Goal: Transaction & Acquisition: Purchase product/service

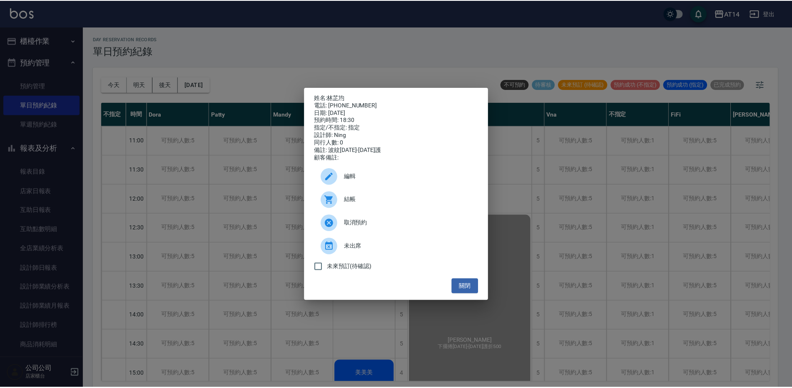
scroll to position [416, 0]
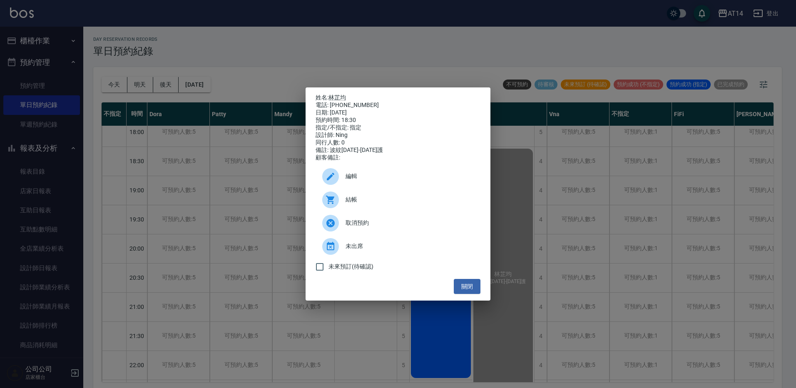
click at [259, 68] on div "姓名: 林芷均 電話: 0909868819 日期: 2025/08/21 預約時間: 18:30 指定/不指定: 指定 設計師: Ning 同行人數: 0 …" at bounding box center [398, 194] width 796 height 388
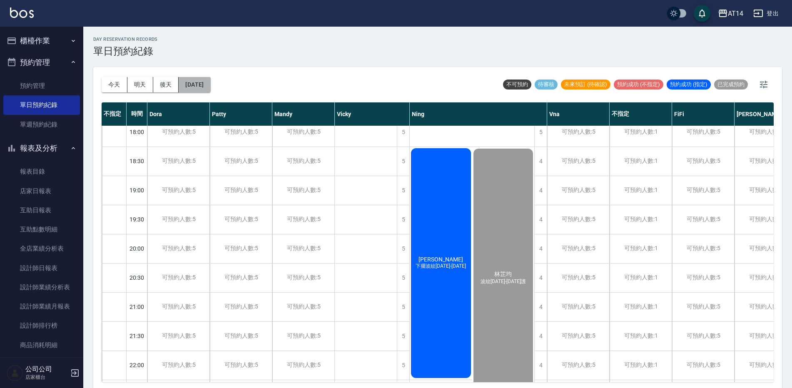
click at [208, 85] on button "[DATE]" at bounding box center [195, 84] width 32 height 15
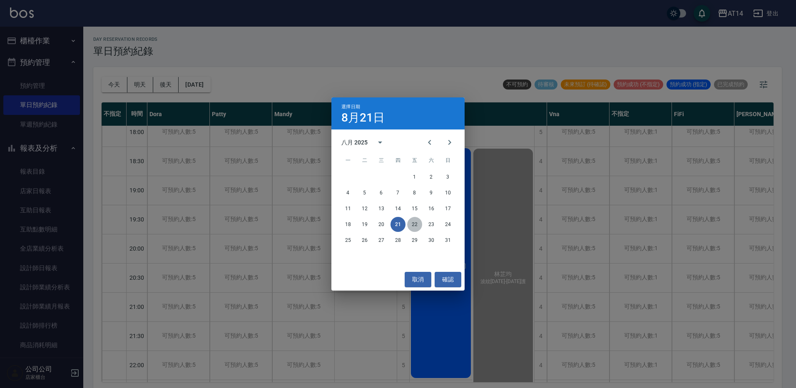
click at [409, 229] on button "22" at bounding box center [414, 224] width 15 height 15
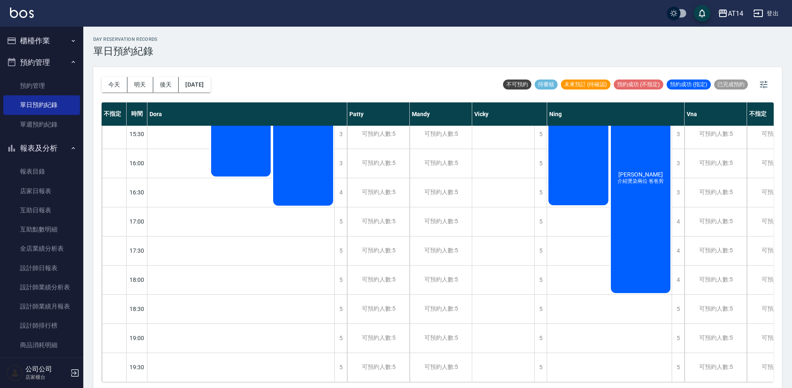
scroll to position [275, 165]
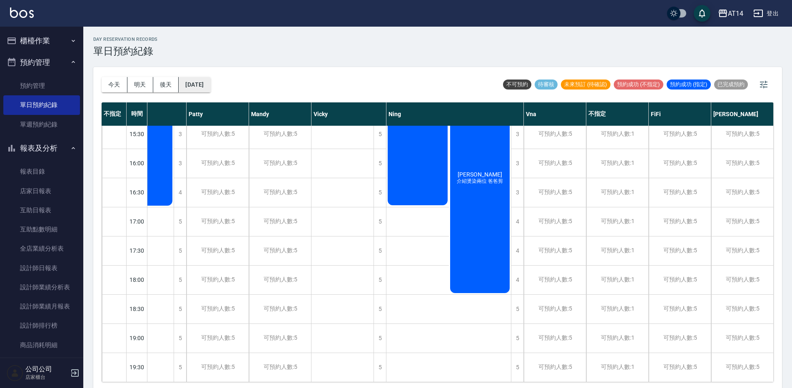
click at [208, 86] on button "2025/08/22" at bounding box center [195, 84] width 32 height 15
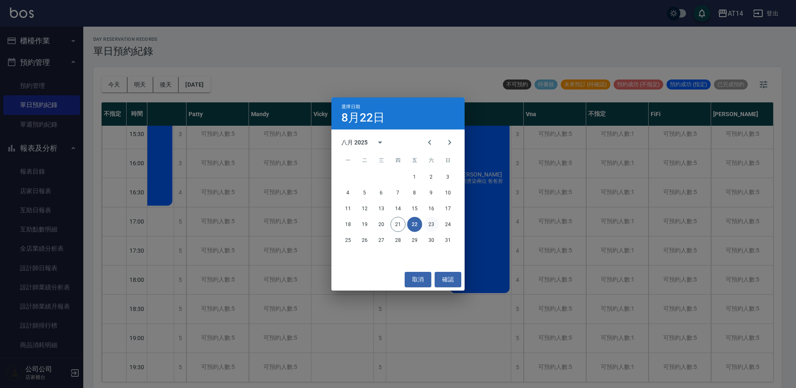
click at [430, 226] on button "23" at bounding box center [431, 224] width 15 height 15
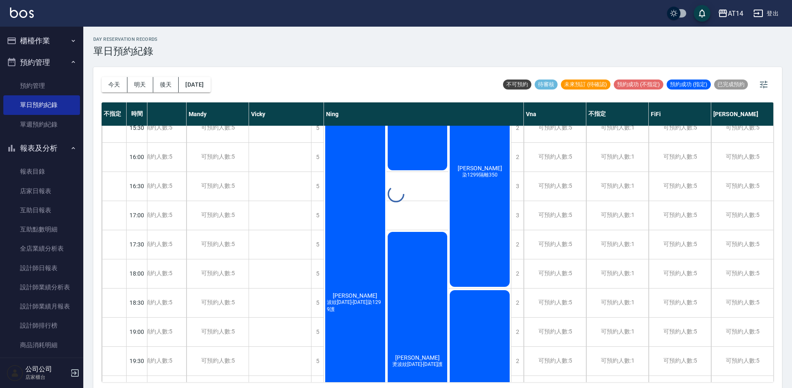
scroll to position [275, 102]
click at [210, 86] on button "2025/08/23" at bounding box center [195, 84] width 32 height 15
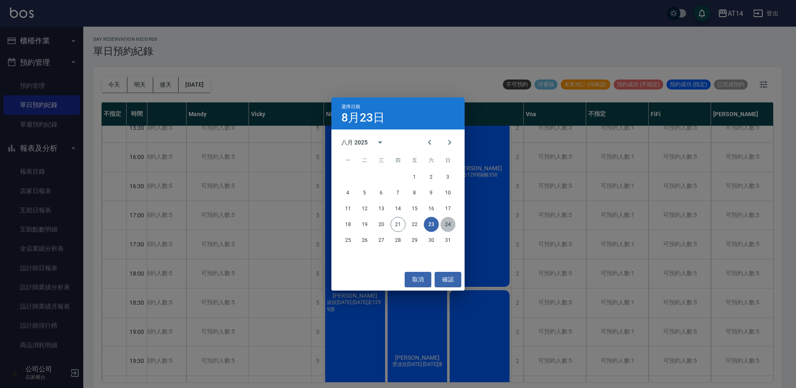
click at [447, 224] on button "24" at bounding box center [447, 224] width 15 height 15
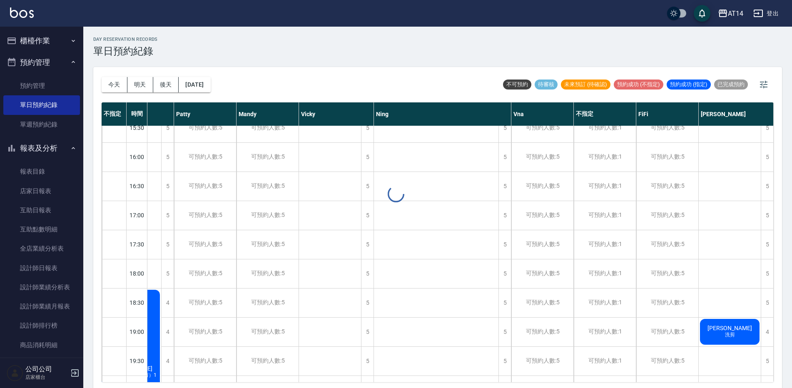
scroll to position [275, 52]
click at [115, 85] on button "今天" at bounding box center [115, 84] width 26 height 15
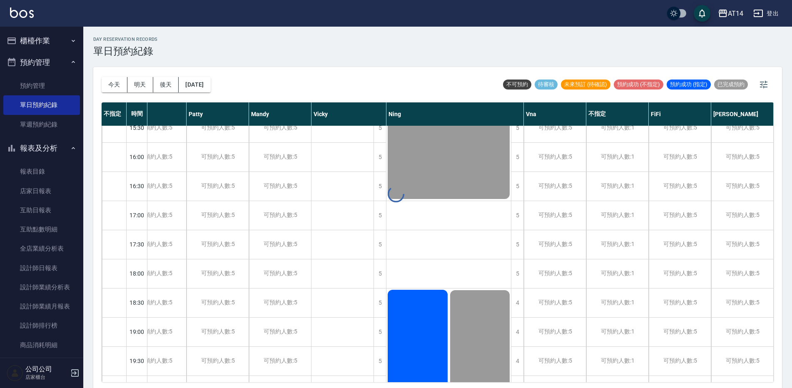
scroll to position [275, 27]
click at [60, 39] on button "櫃檯作業" at bounding box center [41, 41] width 77 height 22
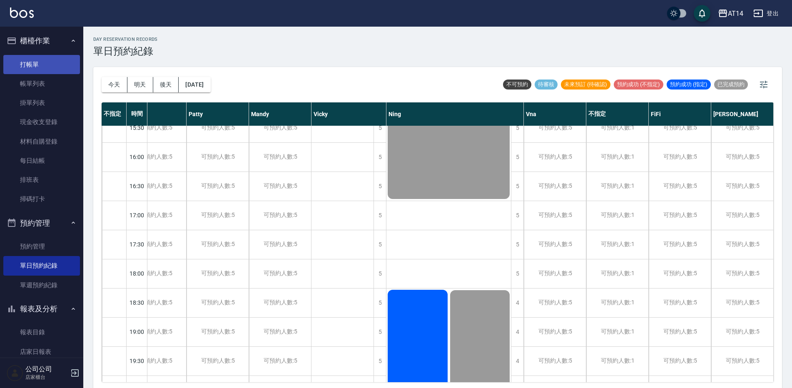
click at [58, 63] on link "打帳單" at bounding box center [41, 64] width 77 height 19
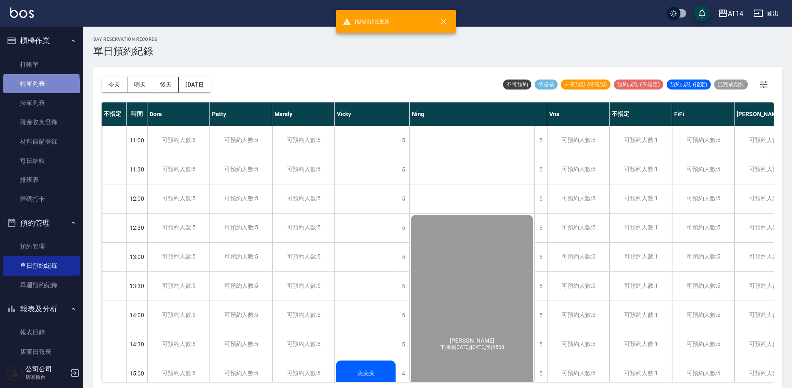
click at [40, 87] on link "帳單列表" at bounding box center [41, 83] width 77 height 19
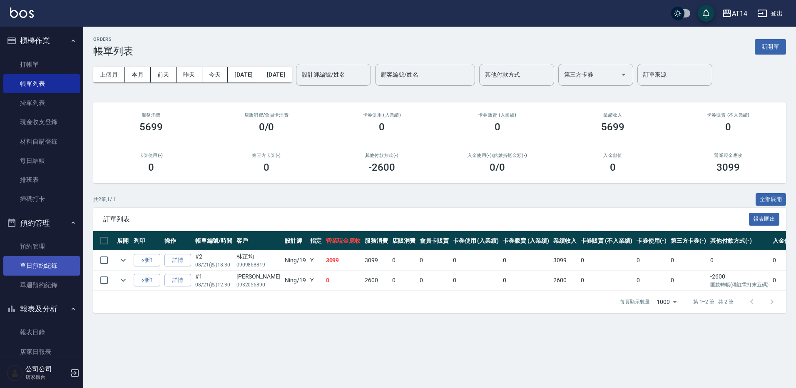
click at [56, 269] on link "單日預約紀錄" at bounding box center [41, 265] width 77 height 19
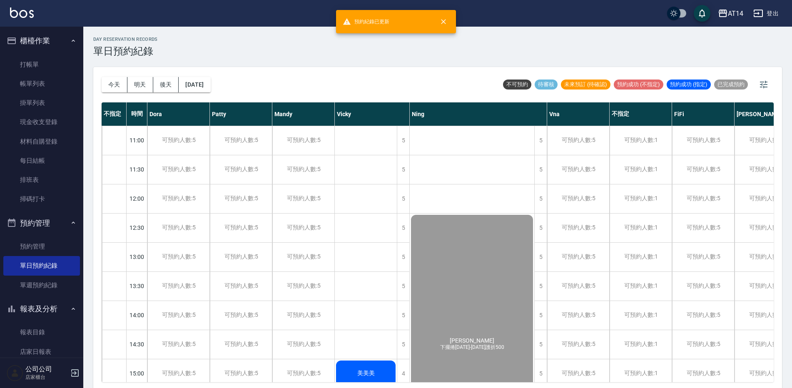
click at [72, 223] on icon "button" at bounding box center [73, 222] width 7 height 7
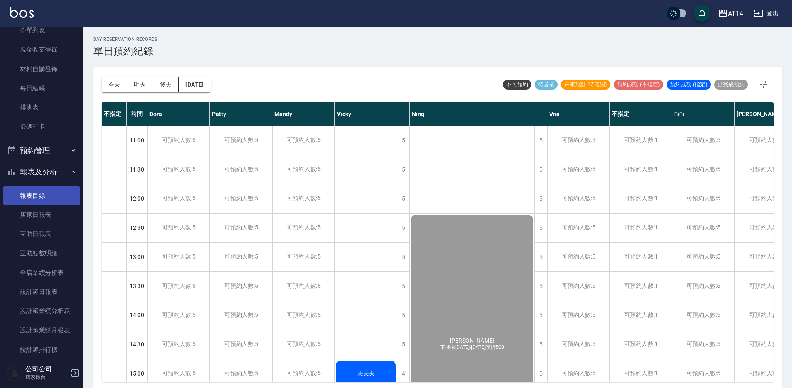
scroll to position [83, 0]
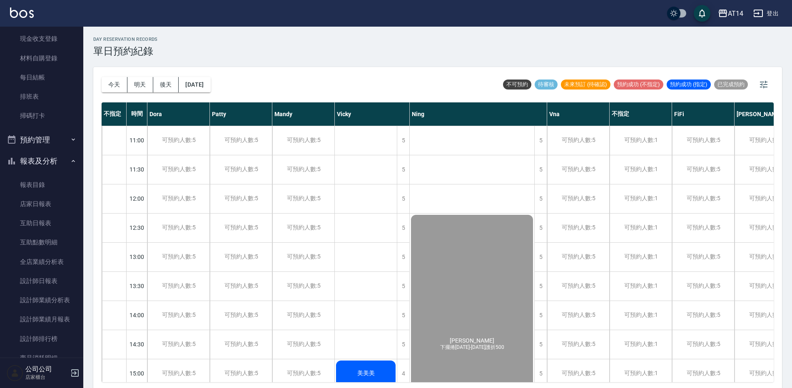
click at [71, 132] on button "預約管理" at bounding box center [41, 140] width 77 height 22
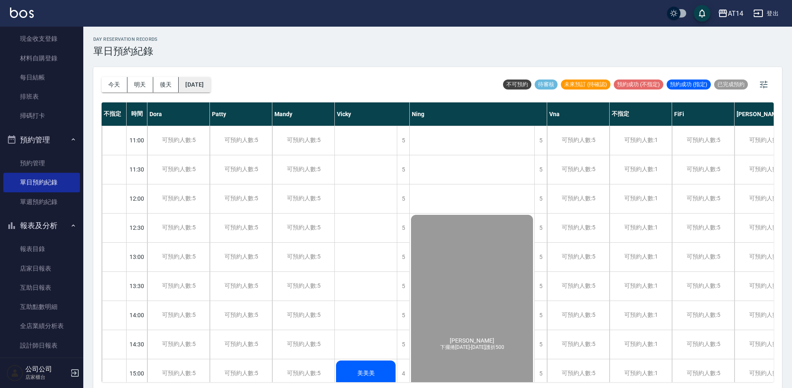
click at [206, 86] on button "[DATE]" at bounding box center [195, 84] width 32 height 15
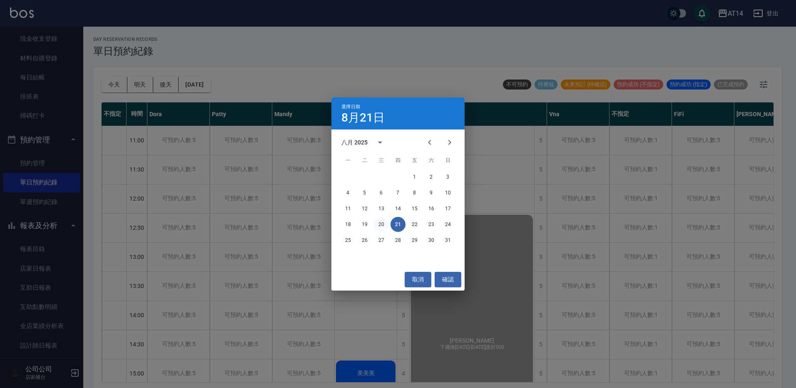
click at [377, 224] on button "20" at bounding box center [381, 224] width 15 height 15
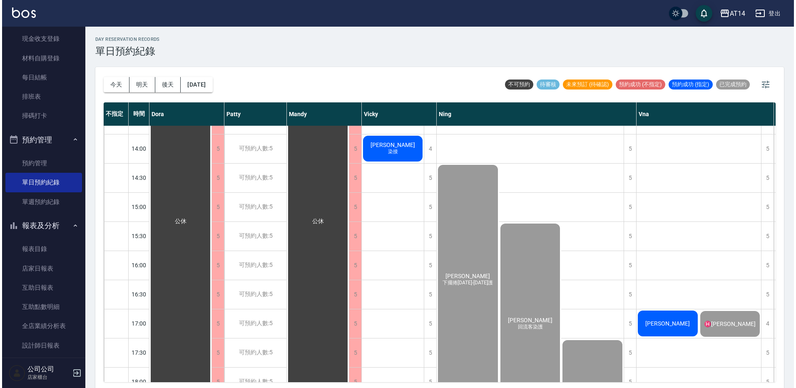
scroll to position [208, 0]
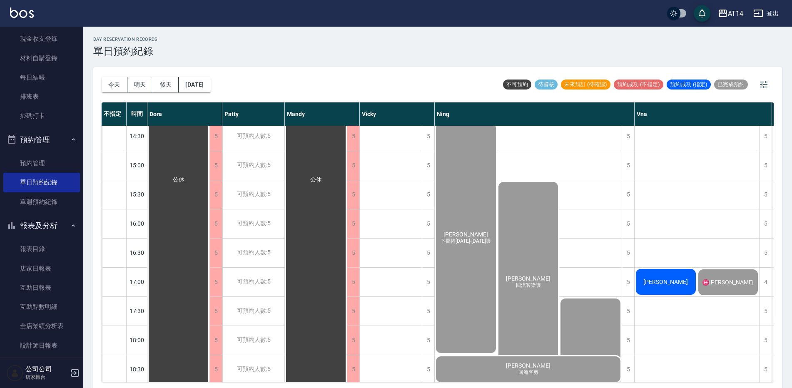
click at [209, 273] on div "[PERSON_NAME]" at bounding box center [178, 180] width 62 height 524
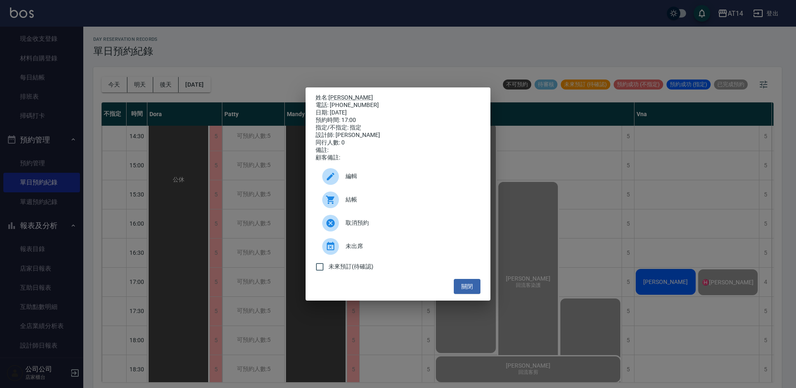
click at [363, 199] on span "結帳" at bounding box center [410, 199] width 128 height 9
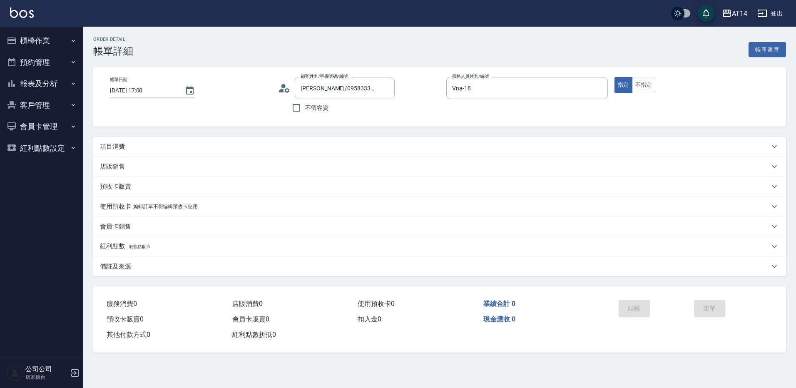
click at [286, 92] on icon at bounding box center [286, 89] width 5 height 5
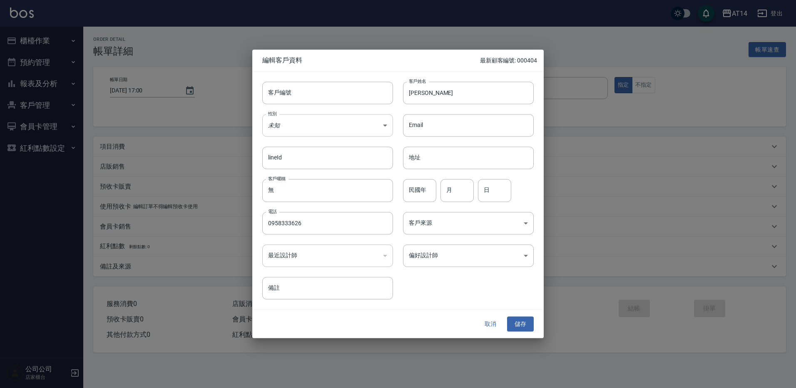
click at [308, 130] on body "AT14 登出 櫃檯作業 打帳單 帳單列表 掛單列表 現金收支登錄 材料自購登錄 每日結帳 排班表 掃碼打卡 預約管理 預約管理 單日預約紀錄 單週預約紀錄 …" at bounding box center [398, 194] width 796 height 388
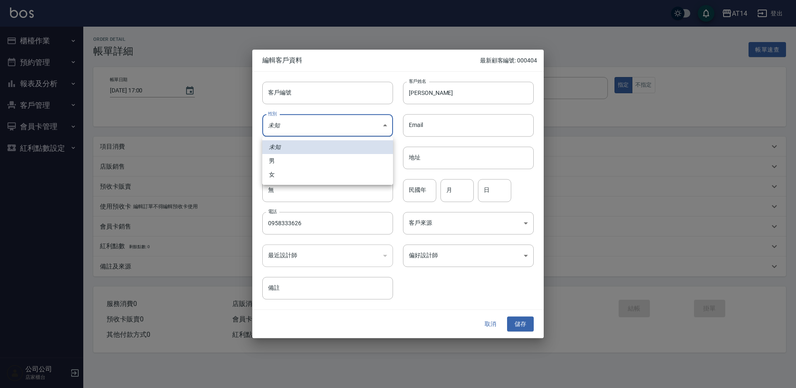
click at [284, 176] on li "女" at bounding box center [327, 175] width 131 height 14
type input "[DEMOGRAPHIC_DATA]"
click at [445, 102] on input "[PERSON_NAME]" at bounding box center [468, 93] width 131 height 22
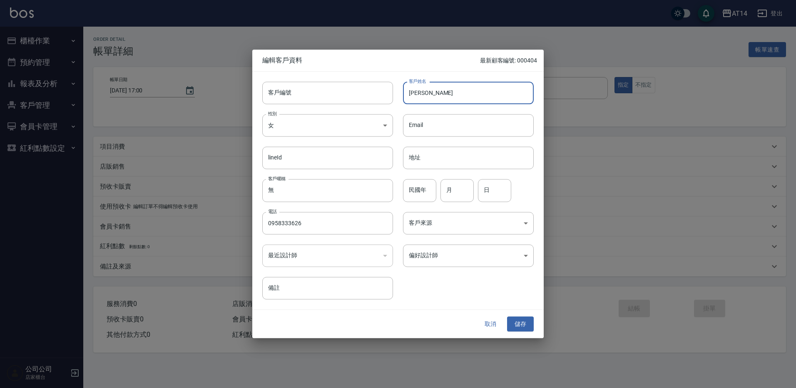
paste input "♋"
type input "♋[PERSON_NAME]"
click at [453, 188] on input "月" at bounding box center [456, 190] width 33 height 22
click at [431, 199] on input "民國年" at bounding box center [419, 190] width 33 height 22
type input "67"
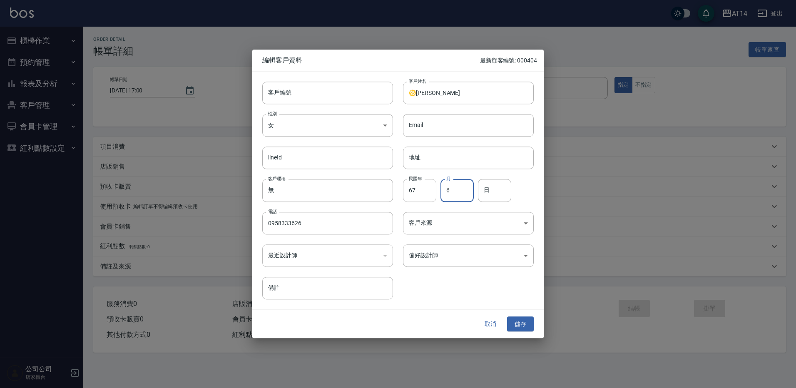
type input "6"
type input "23"
click at [434, 232] on body "AT14 登出 櫃檯作業 打帳單 帳單列表 掛單列表 現金收支登錄 材料自購登錄 每日結帳 排班表 掃碼打卡 預約管理 預約管理 單日預約紀錄 單週預約紀錄 …" at bounding box center [398, 194] width 796 height 388
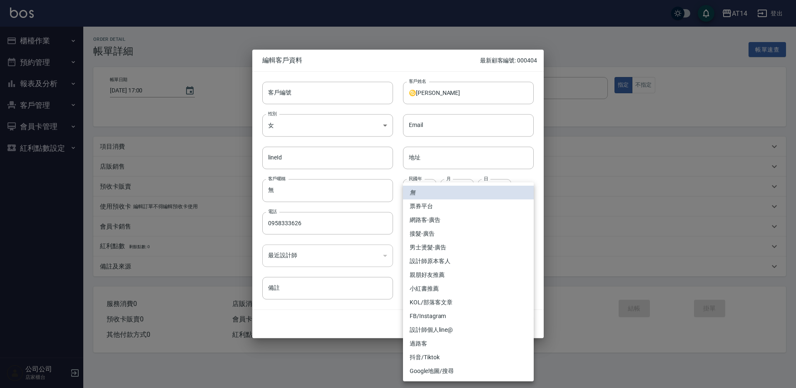
click at [436, 216] on li "網路客-廣告" at bounding box center [468, 220] width 131 height 14
type input "網路客-廣告"
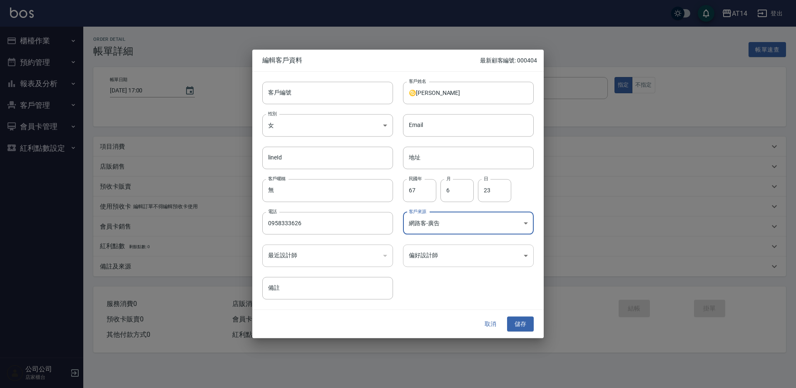
click at [427, 251] on body "AT14 登出 櫃檯作業 打帳單 帳單列表 掛單列表 現金收支登錄 材料自購登錄 每日結帳 排班表 掃碼打卡 預約管理 預約管理 單日預約紀錄 單週預約紀錄 …" at bounding box center [398, 194] width 796 height 388
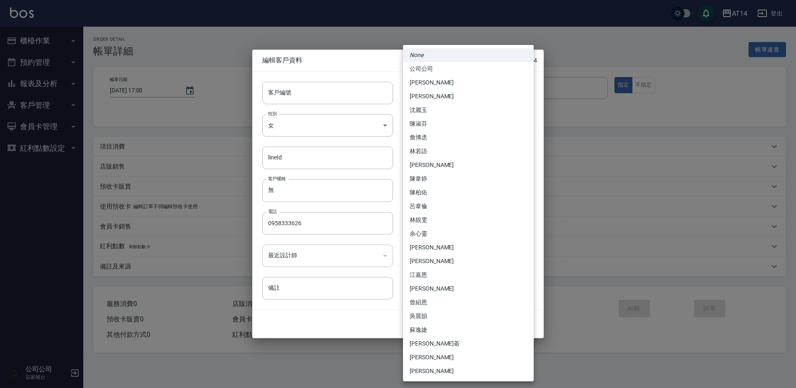
click at [435, 221] on li "林靚雯" at bounding box center [468, 220] width 131 height 14
type input "a28628ff-da1c-4c39-97bc-07c072e98a5a"
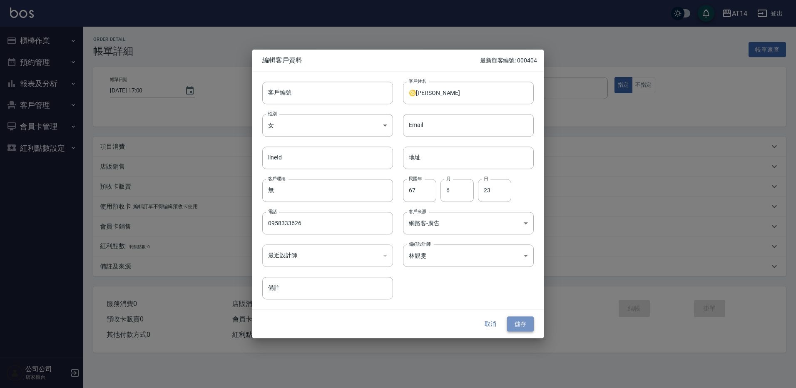
click at [522, 326] on button "儲存" at bounding box center [520, 323] width 27 height 15
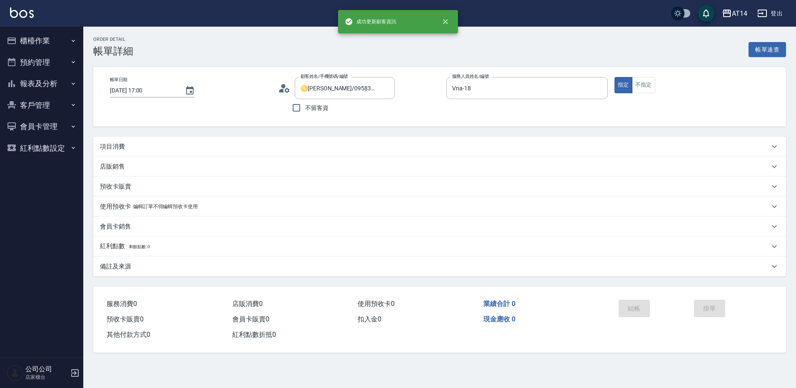
type input "♋[PERSON_NAME]/0958333626/"
click at [179, 274] on div "備註及來源" at bounding box center [439, 266] width 693 height 20
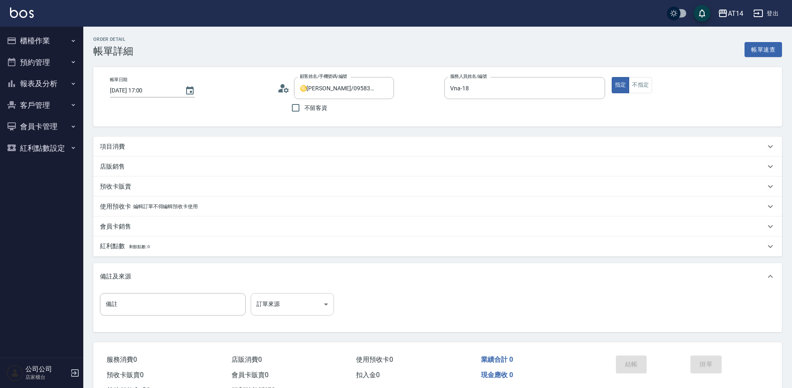
click at [281, 297] on body "AT14 登出 櫃檯作業 打帳單 帳單列表 掛單列表 現金收支登錄 材料自購登錄 每日結帳 排班表 掃碼打卡 預約管理 預約管理 單日預約紀錄 單週預約紀錄 …" at bounding box center [396, 209] width 792 height 418
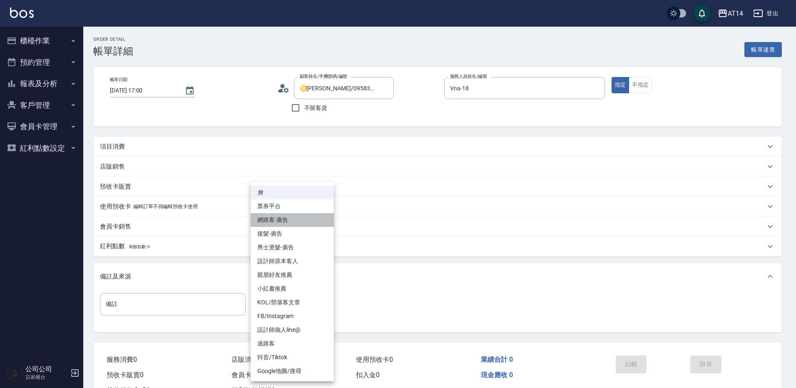
click at [292, 217] on li "網路客-廣告" at bounding box center [292, 220] width 83 height 14
type input "網路客-廣告"
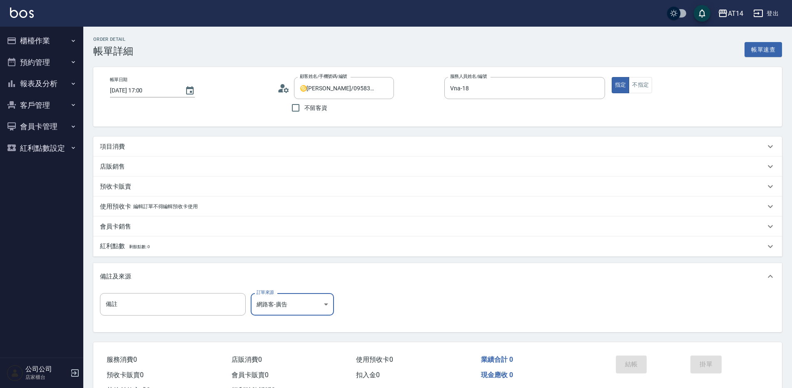
click at [165, 147] on div "項目消費" at bounding box center [432, 146] width 665 height 9
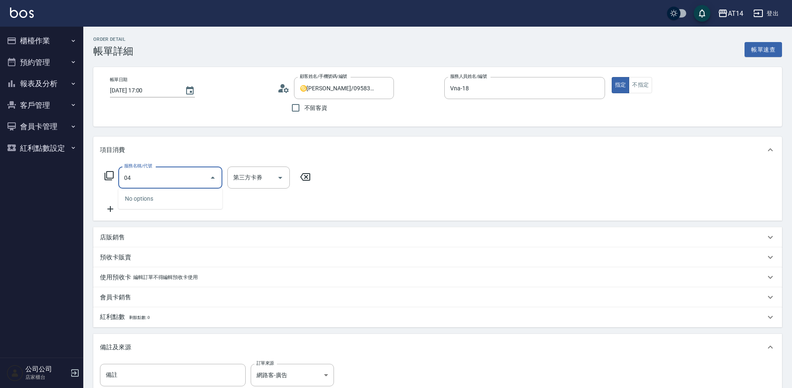
type input "041"
type input "3"
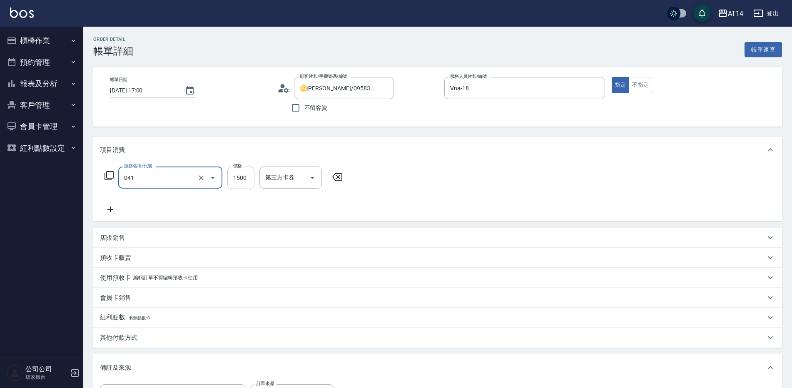
type input "染髮(041)"
click at [230, 179] on input "1500" at bounding box center [240, 178] width 27 height 22
type input "18"
type input "0"
type input "189"
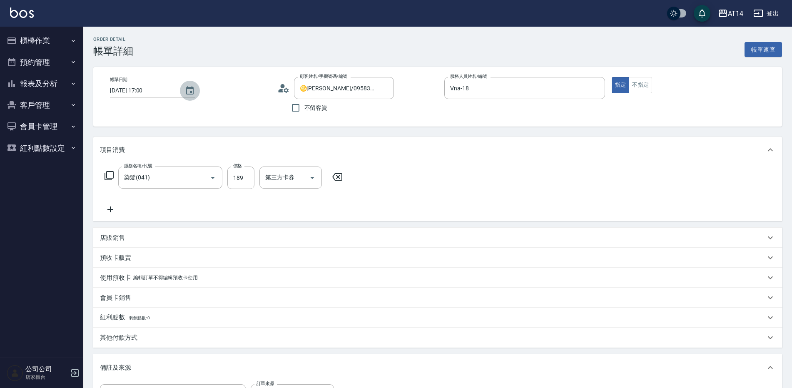
click at [187, 86] on icon "Choose date, selected date is 2025-08-20" at bounding box center [190, 91] width 10 height 10
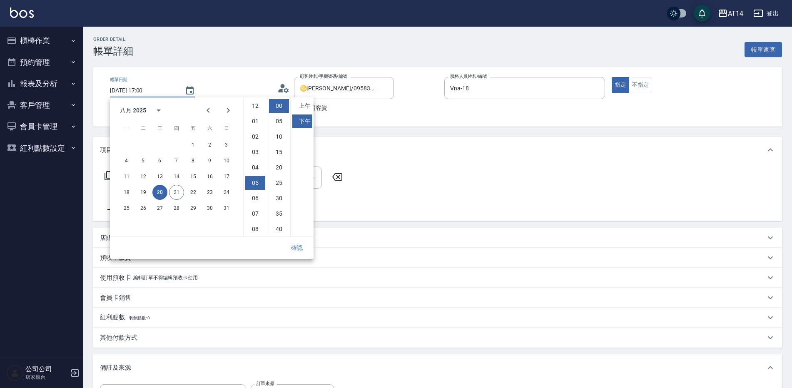
scroll to position [47, 0]
click at [174, 194] on button "21" at bounding box center [176, 192] width 15 height 15
type input "[DATE] 17:00"
click at [296, 247] on button "確認" at bounding box center [296, 247] width 27 height 15
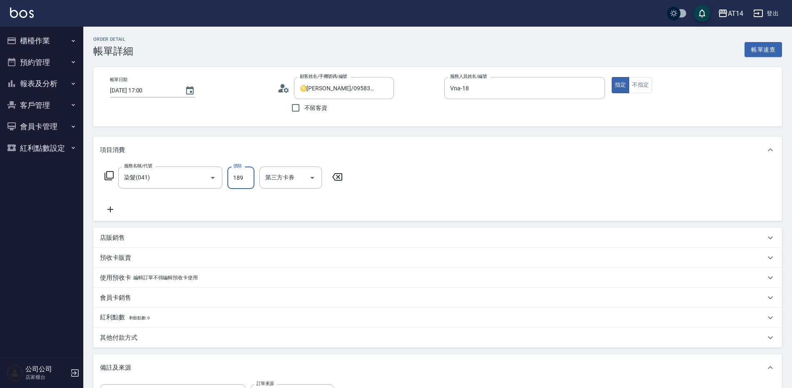
click at [244, 179] on input "189" at bounding box center [240, 178] width 27 height 22
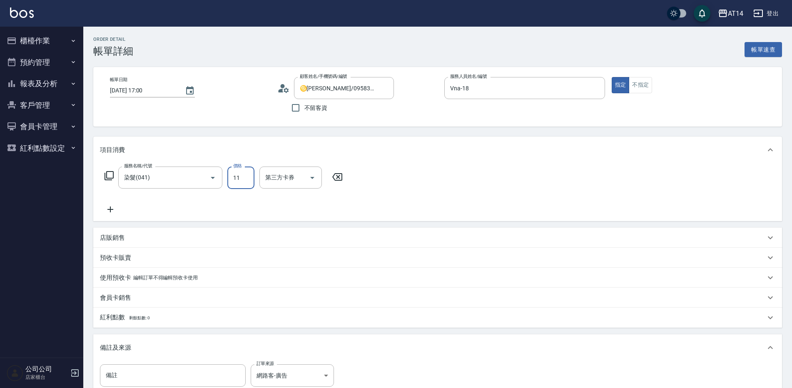
type input "118"
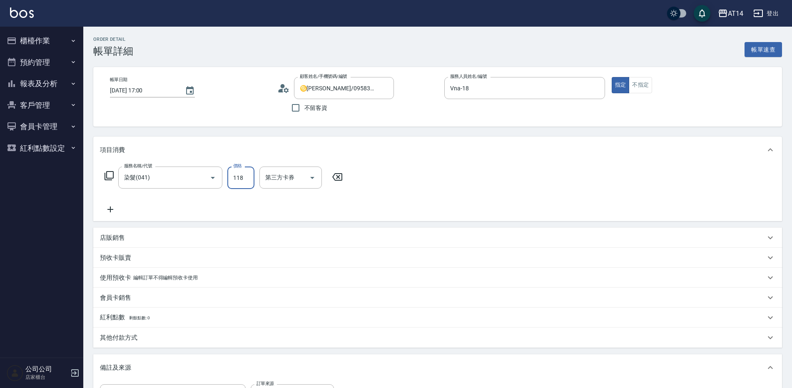
type input "2"
type input "118"
type input "0"
type input "1899"
type input "4"
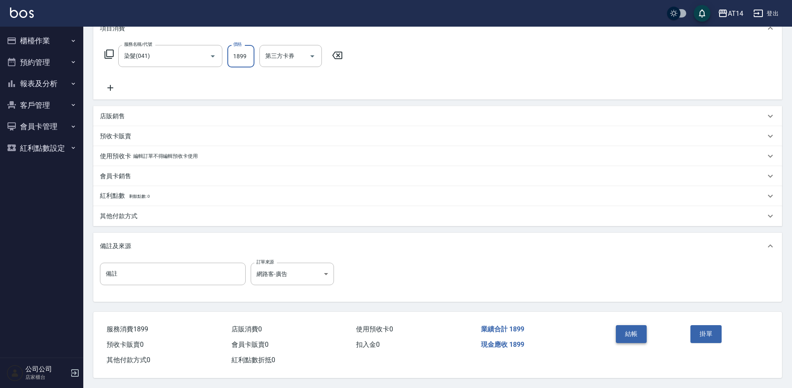
scroll to position [125, 0]
type input "1899"
click at [637, 330] on button "結帳" at bounding box center [631, 333] width 31 height 17
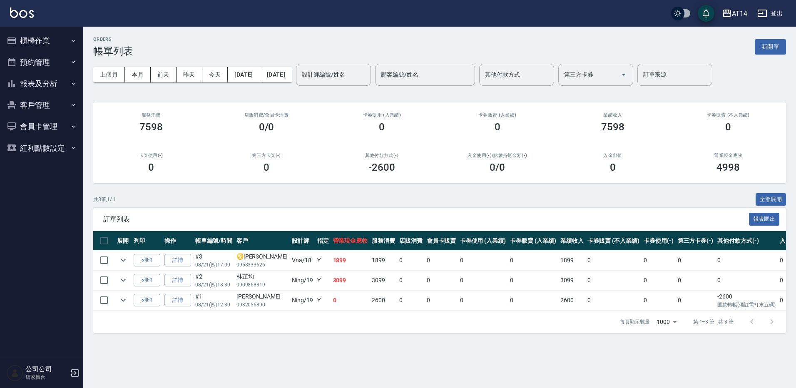
click at [46, 35] on button "櫃檯作業" at bounding box center [41, 41] width 77 height 22
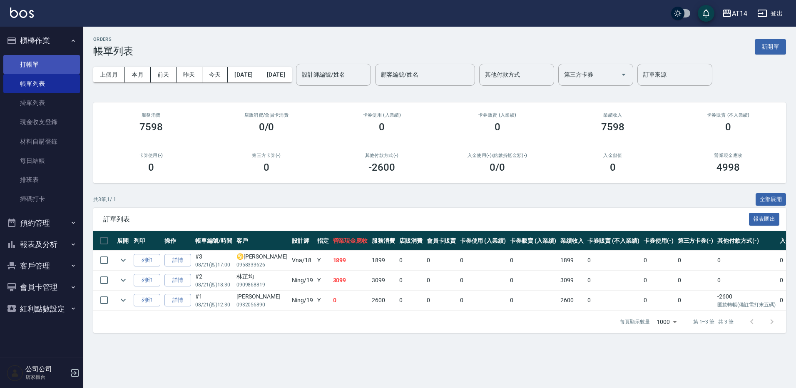
click at [41, 59] on link "打帳單" at bounding box center [41, 64] width 77 height 19
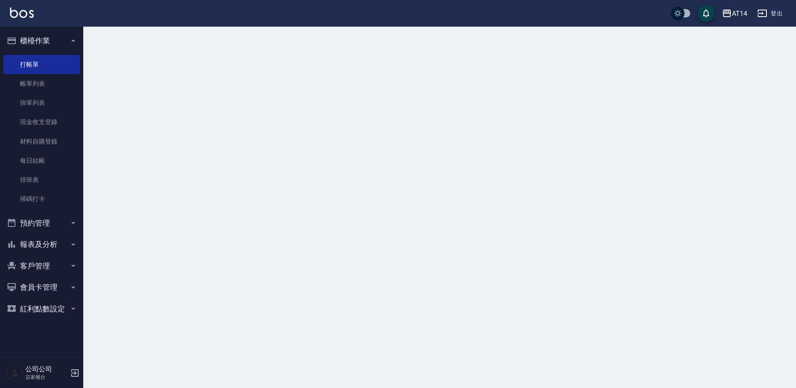
click at [58, 43] on button "櫃檯作業" at bounding box center [41, 41] width 77 height 22
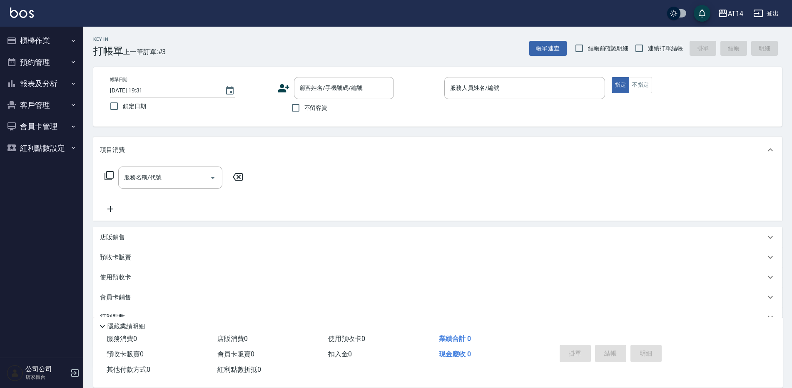
click at [224, 46] on div "Key In 打帳單 上一筆訂單:#3 帳單速查 結帳前確認明細 連續打單結帳 掛單 結帳 明細" at bounding box center [432, 42] width 699 height 30
click at [65, 42] on button "櫃檯作業" at bounding box center [41, 41] width 77 height 22
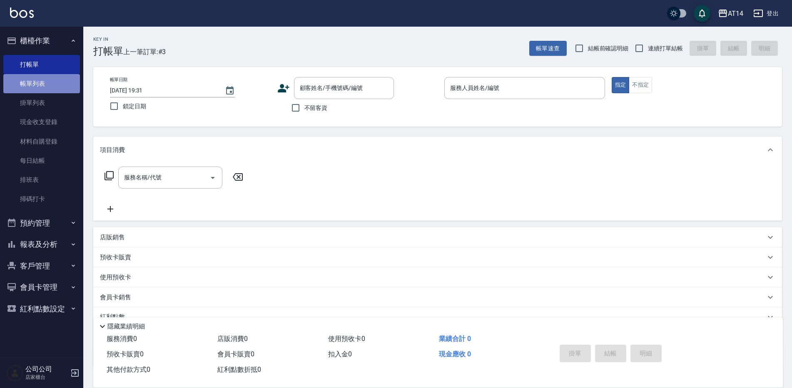
click at [68, 78] on link "帳單列表" at bounding box center [41, 83] width 77 height 19
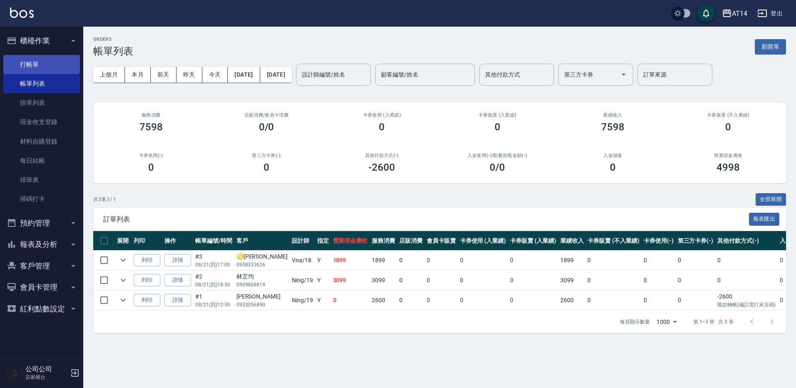
click at [55, 65] on link "打帳單" at bounding box center [41, 64] width 77 height 19
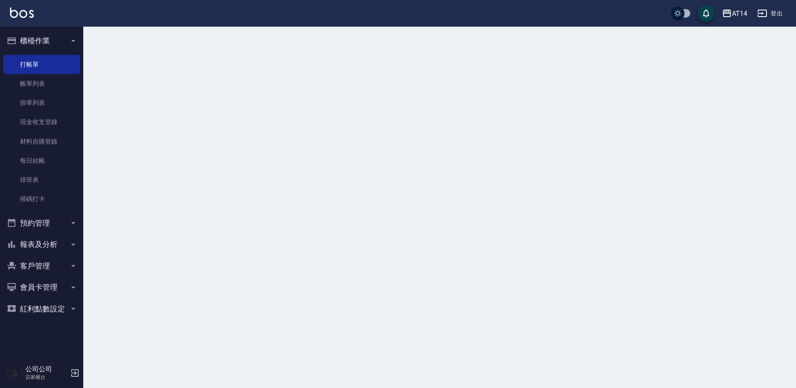
click at [56, 43] on button "櫃檯作業" at bounding box center [41, 41] width 77 height 22
